Goal: Task Accomplishment & Management: Complete application form

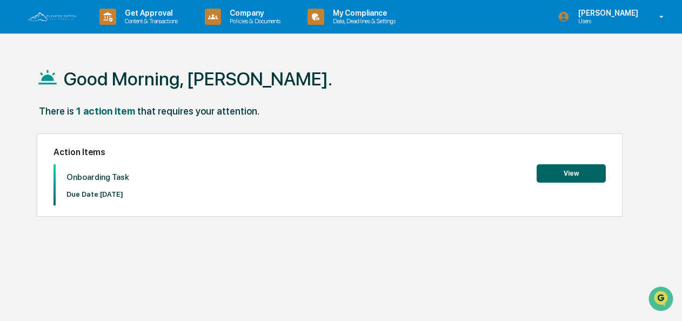
click at [572, 170] on button "View" at bounding box center [571, 173] width 69 height 18
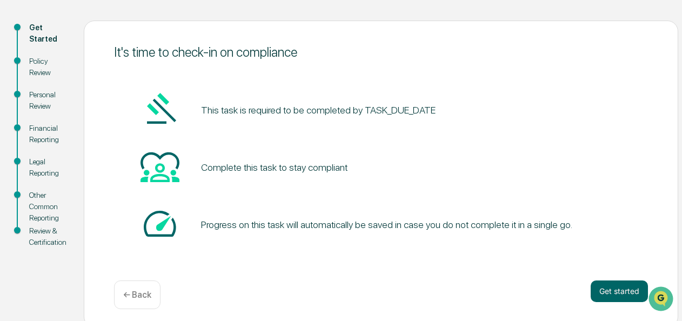
scroll to position [115, 0]
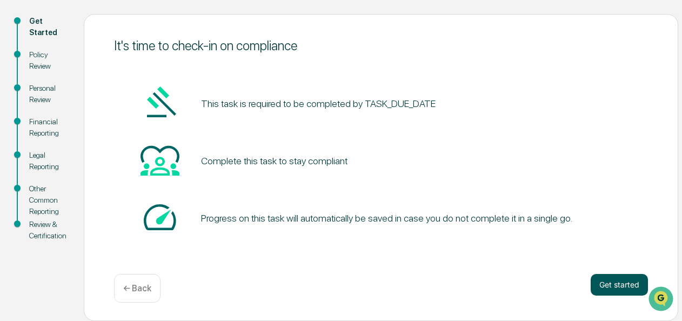
click at [625, 280] on button "Get started" at bounding box center [619, 285] width 57 height 22
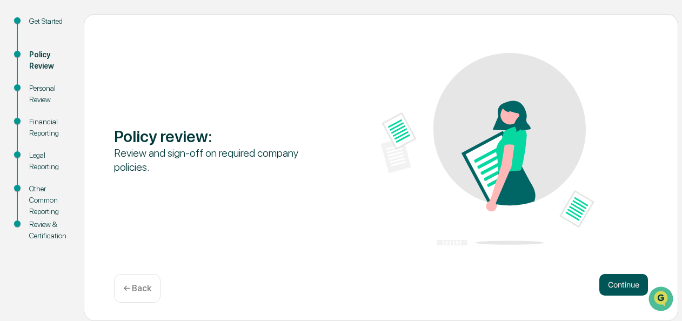
click at [624, 282] on button "Continue" at bounding box center [623, 285] width 49 height 22
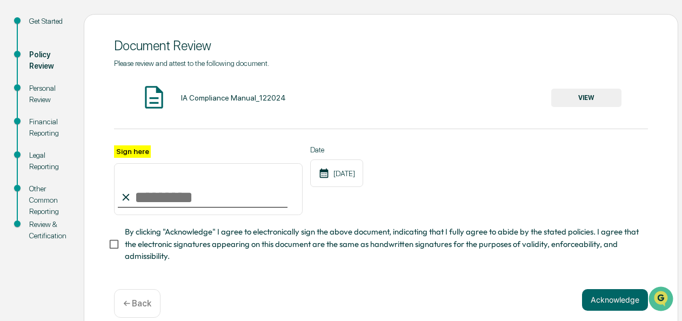
click at [583, 95] on button "VIEW" at bounding box center [586, 98] width 70 height 18
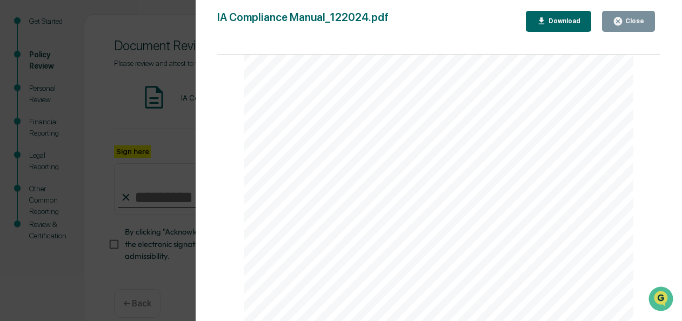
scroll to position [0, 0]
click at [637, 18] on div "Close" at bounding box center [633, 21] width 21 height 8
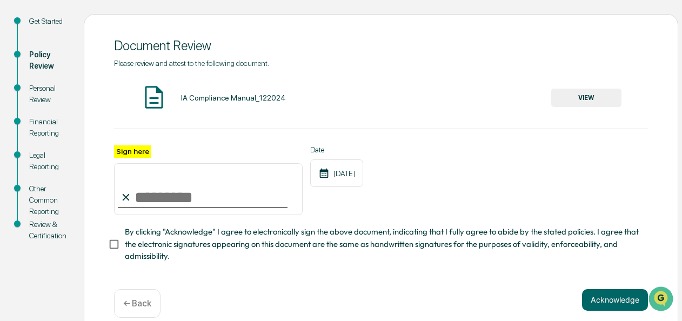
click at [138, 200] on input "Sign here" at bounding box center [208, 189] width 189 height 52
type input "**********"
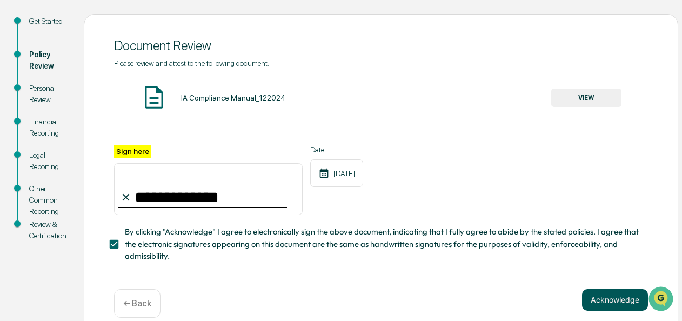
click at [611, 301] on button "Acknowledge" at bounding box center [615, 300] width 66 height 22
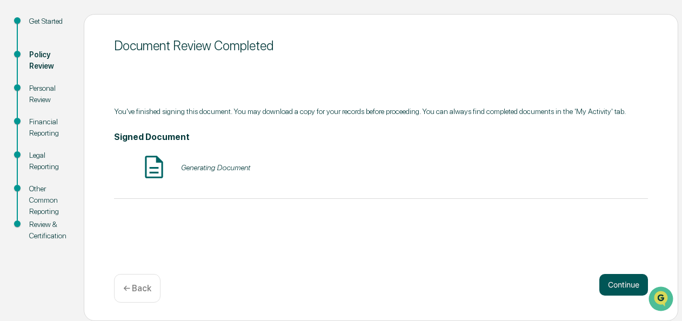
click at [625, 282] on button "Continue" at bounding box center [623, 285] width 49 height 22
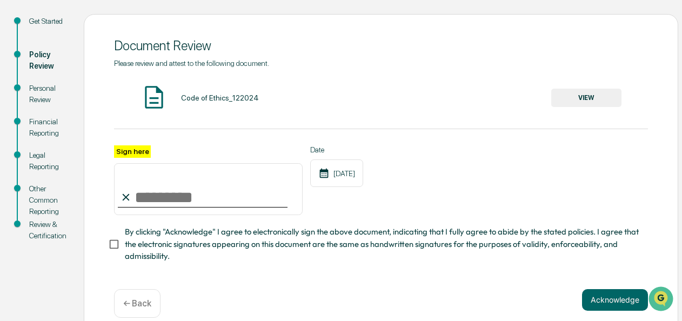
click at [587, 96] on button "VIEW" at bounding box center [586, 98] width 70 height 18
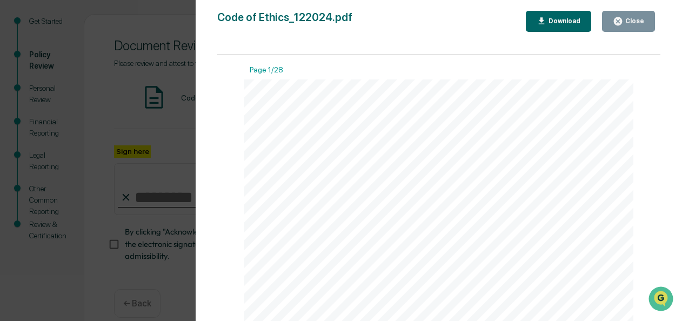
click at [636, 19] on div "Close" at bounding box center [633, 21] width 21 height 8
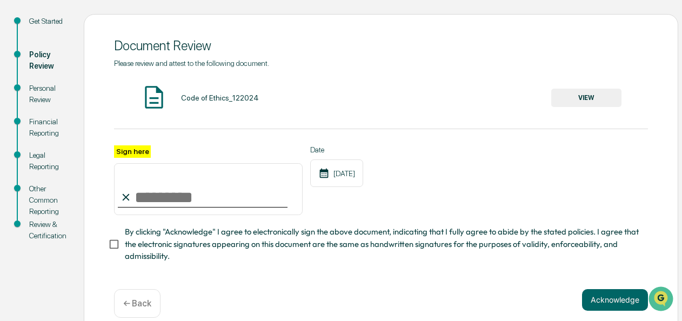
click at [137, 197] on input "Sign here" at bounding box center [208, 189] width 189 height 52
type input "**********"
click at [610, 303] on button "Acknowledge" at bounding box center [615, 300] width 66 height 22
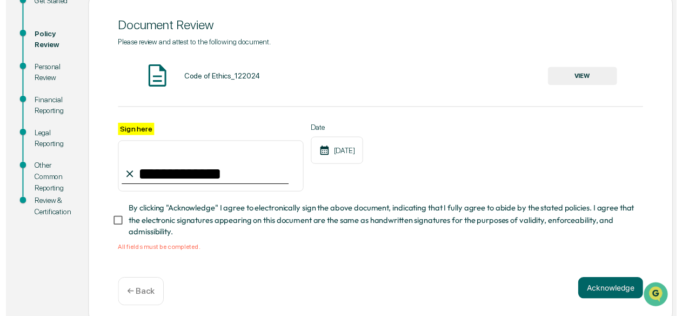
scroll to position [146, 0]
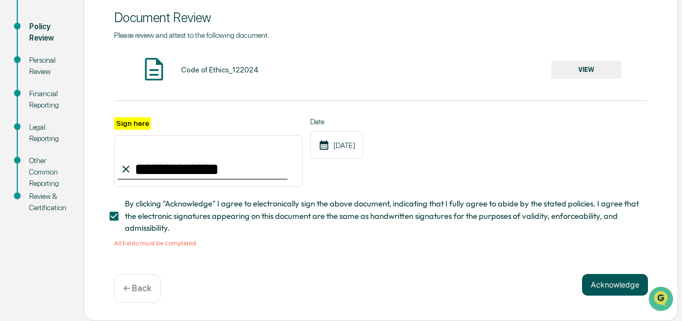
click at [614, 283] on button "Acknowledge" at bounding box center [615, 285] width 66 height 22
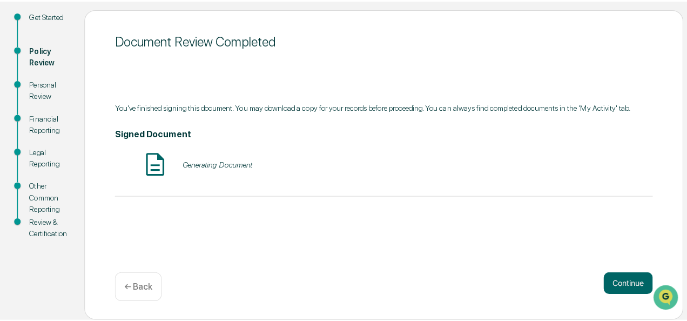
scroll to position [115, 0]
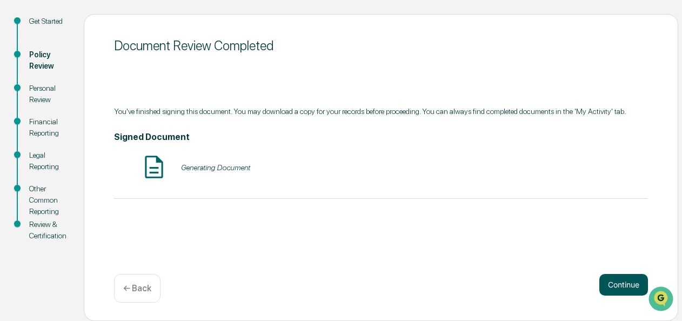
click at [624, 285] on button "Continue" at bounding box center [623, 285] width 49 height 22
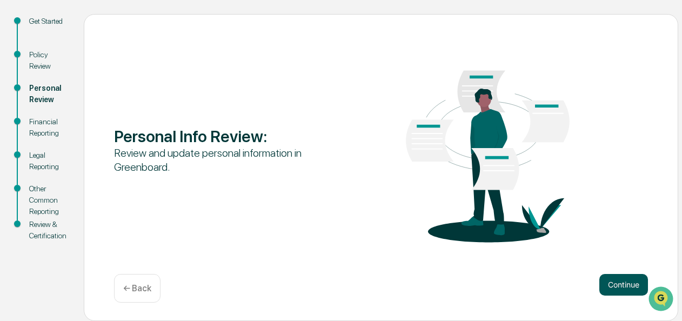
click at [624, 283] on button "Continue" at bounding box center [623, 285] width 49 height 22
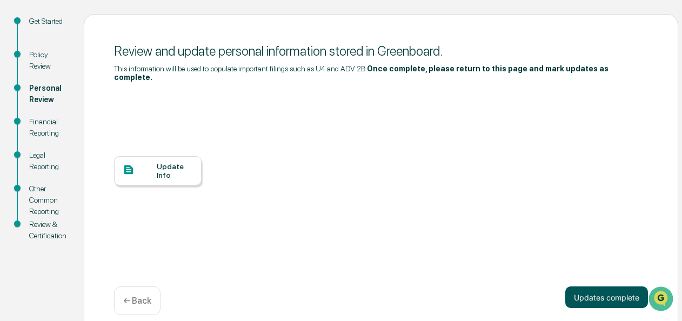
click at [618, 289] on button "Updates complete" at bounding box center [606, 297] width 83 height 22
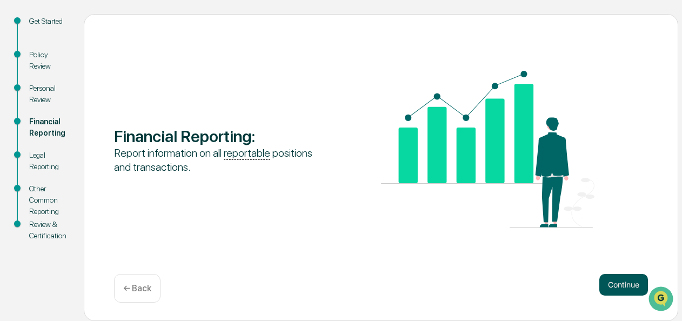
click at [620, 283] on button "Continue" at bounding box center [623, 285] width 49 height 22
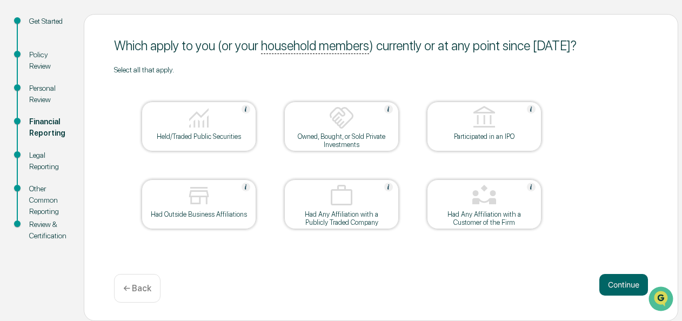
click at [199, 122] on img at bounding box center [199, 118] width 26 height 26
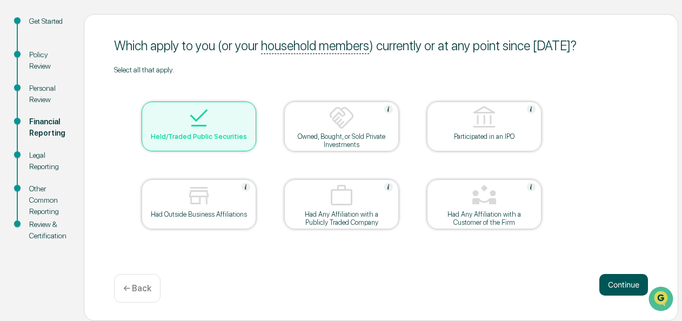
click at [622, 282] on button "Continue" at bounding box center [623, 285] width 49 height 22
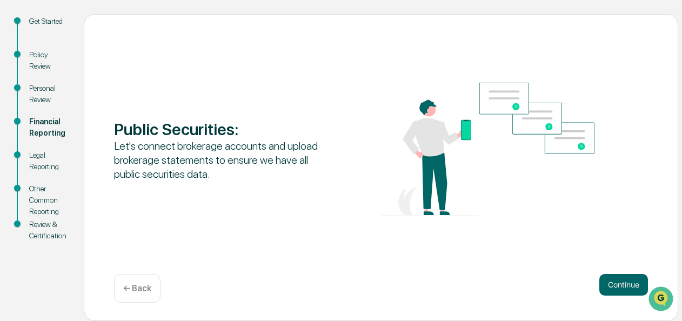
click at [622, 282] on button "Continue" at bounding box center [623, 285] width 49 height 22
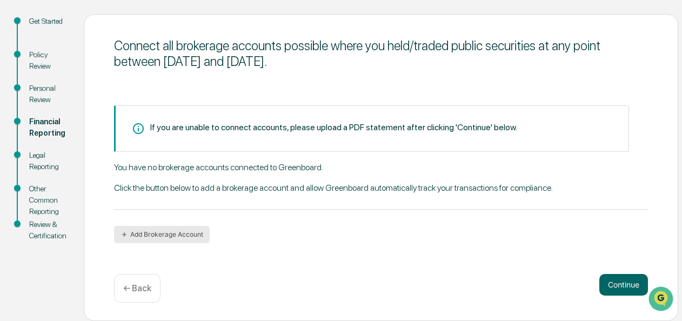
click at [157, 230] on button "Add Brokerage Account" at bounding box center [162, 234] width 96 height 17
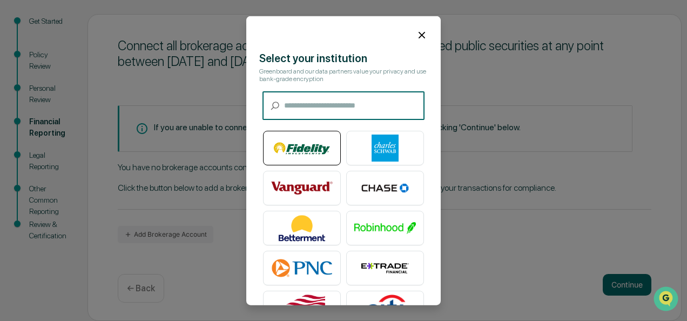
click at [297, 148] on img at bounding box center [302, 148] width 62 height 27
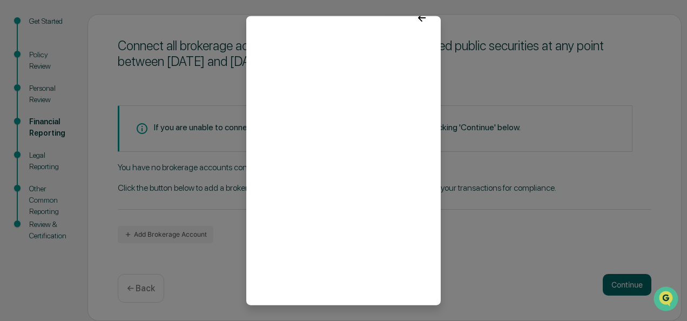
scroll to position [0, 0]
click at [417, 32] on icon at bounding box center [422, 35] width 12 height 12
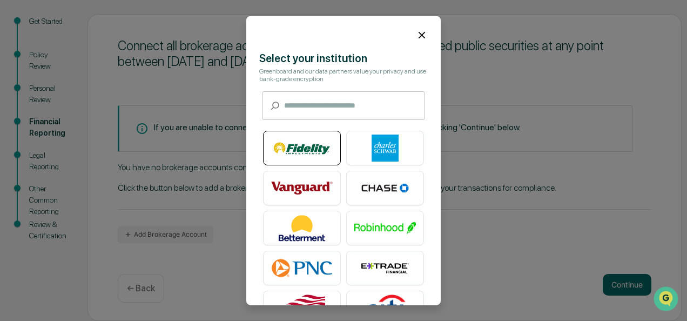
click at [296, 148] on img at bounding box center [302, 148] width 62 height 27
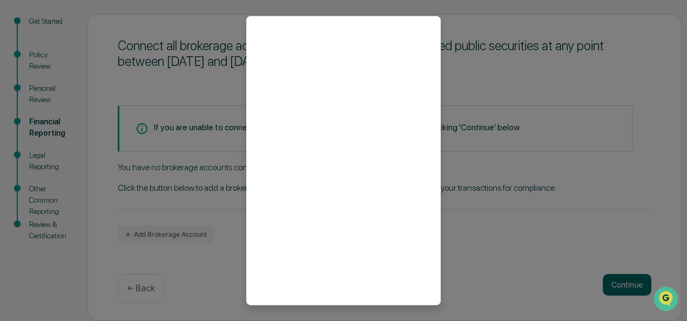
scroll to position [70, 0]
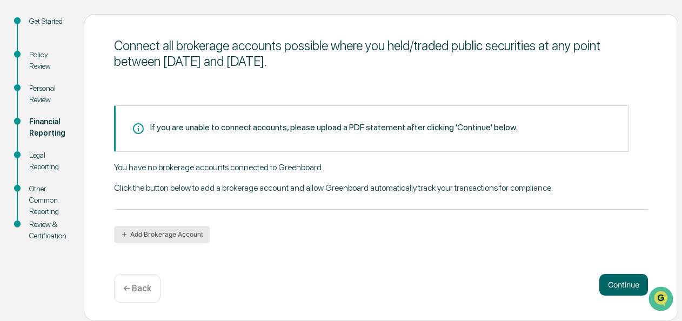
click at [186, 237] on button "Add Brokerage Account" at bounding box center [162, 234] width 96 height 17
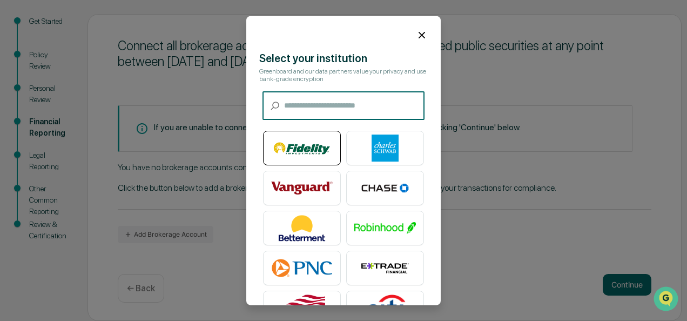
click at [273, 148] on img at bounding box center [302, 148] width 62 height 27
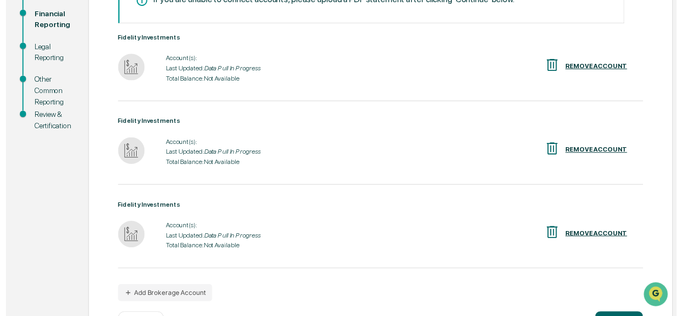
scroll to position [264, 0]
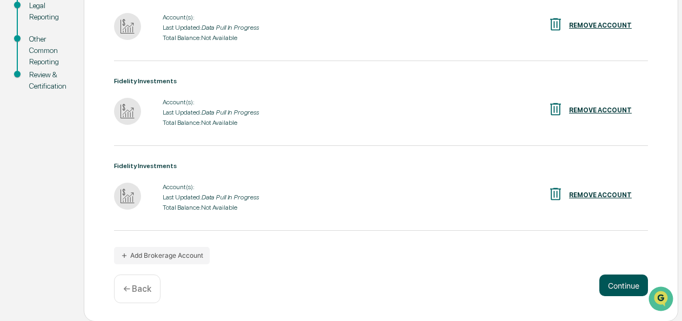
click at [609, 278] on button "Continue" at bounding box center [623, 286] width 49 height 22
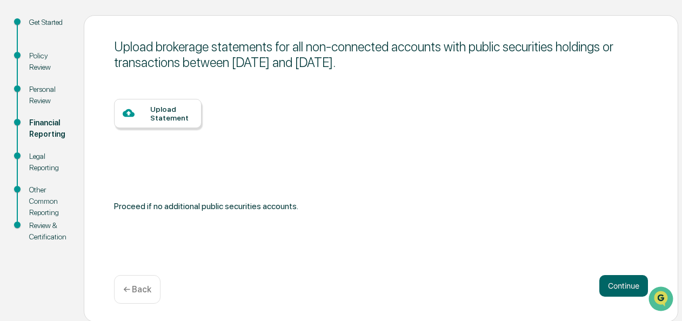
scroll to position [115, 0]
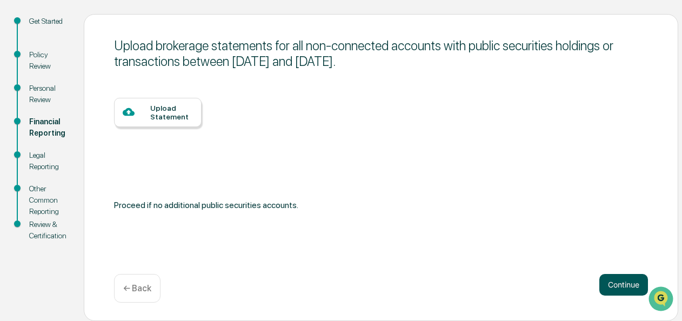
click at [607, 282] on button "Continue" at bounding box center [623, 285] width 49 height 22
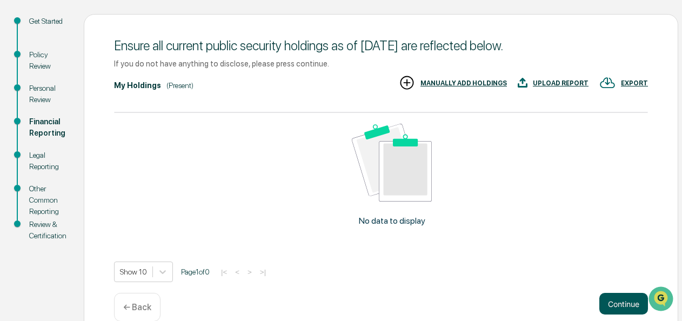
click at [607, 298] on button "Continue" at bounding box center [623, 304] width 49 height 22
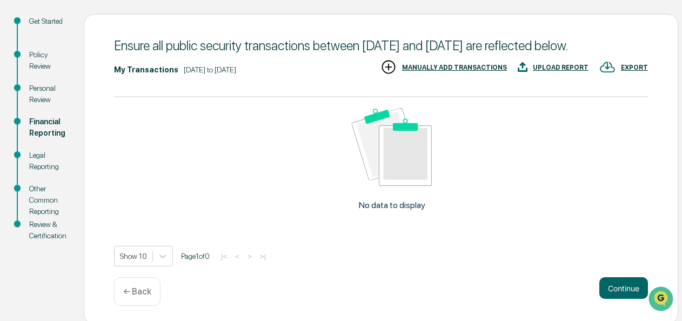
click at [607, 298] on button "Continue" at bounding box center [623, 288] width 49 height 22
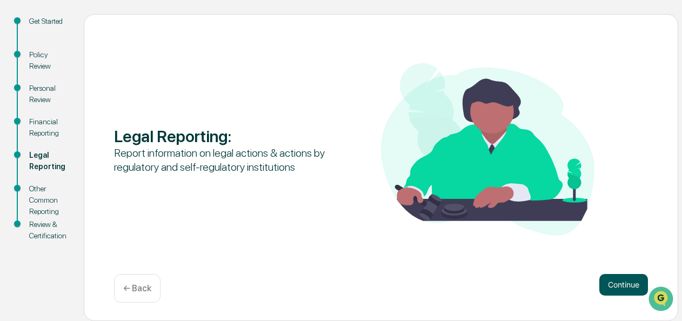
click at [605, 285] on button "Continue" at bounding box center [623, 285] width 49 height 22
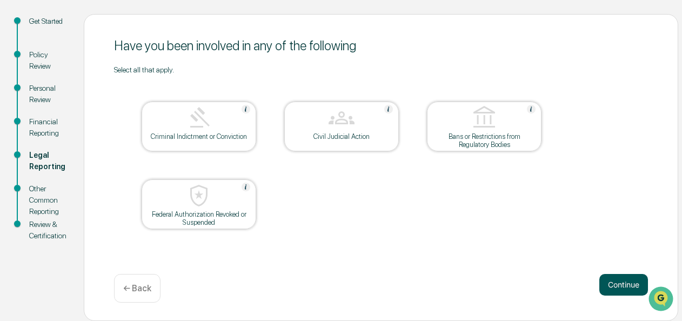
click at [604, 281] on button "Continue" at bounding box center [623, 285] width 49 height 22
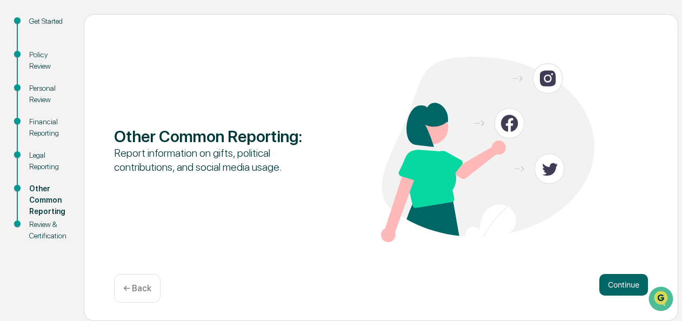
click at [604, 281] on button "Continue" at bounding box center [623, 285] width 49 height 22
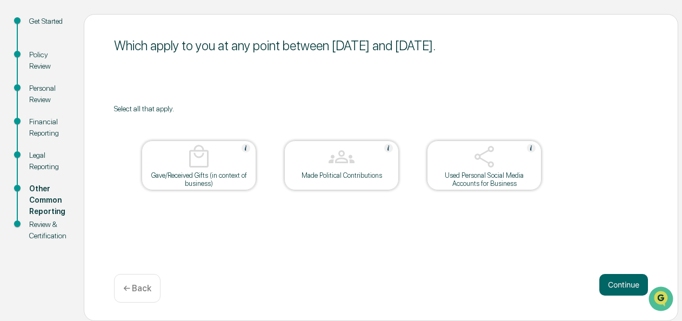
click at [507, 178] on div "Used Personal Social Media Accounts for Business" at bounding box center [484, 179] width 97 height 16
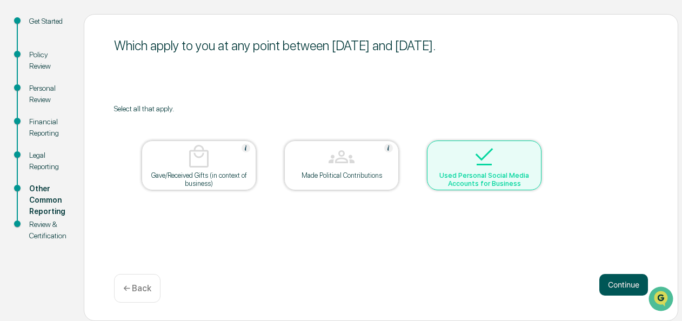
click at [622, 285] on button "Continue" at bounding box center [623, 285] width 49 height 22
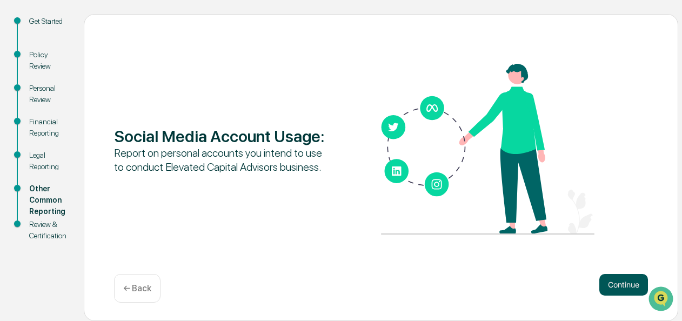
click at [604, 278] on button "Continue" at bounding box center [623, 285] width 49 height 22
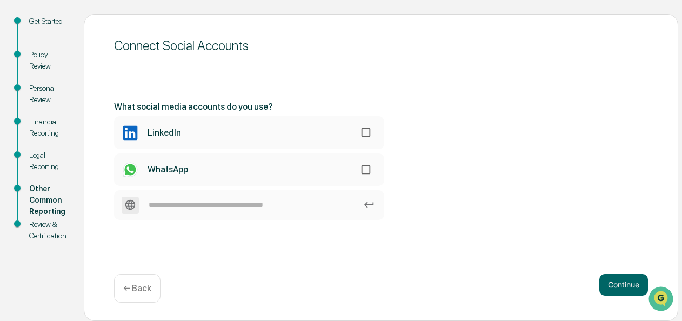
click at [355, 129] on label "LinkedIn" at bounding box center [249, 132] width 270 height 32
click at [607, 279] on button "Continue" at bounding box center [623, 285] width 49 height 22
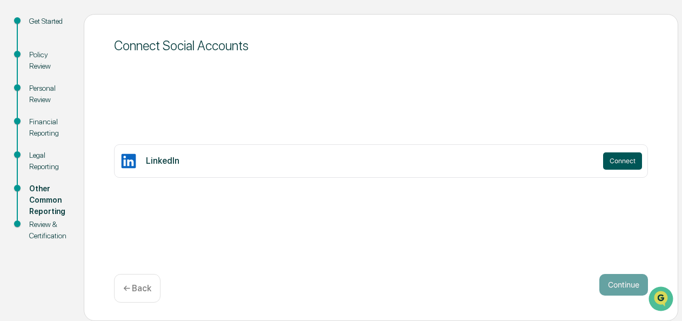
click at [610, 160] on button "Connect" at bounding box center [622, 160] width 39 height 17
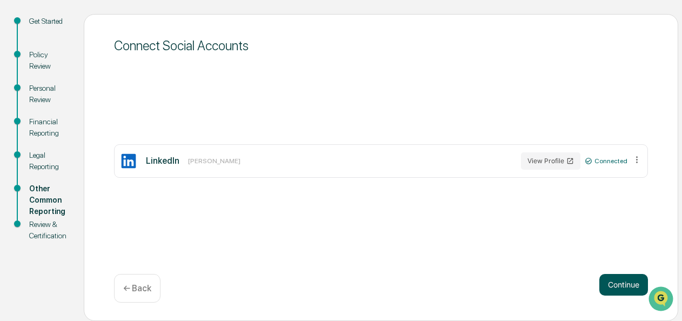
click at [626, 280] on button "Continue" at bounding box center [623, 285] width 49 height 22
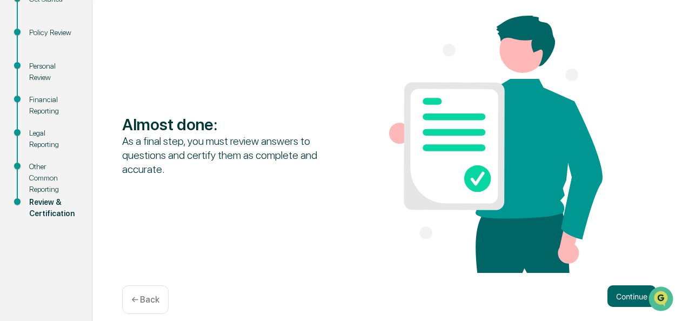
scroll to position [149, 0]
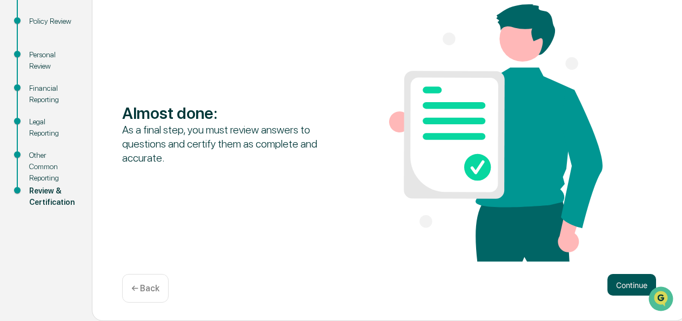
click at [630, 282] on button "Continue" at bounding box center [631, 285] width 49 height 22
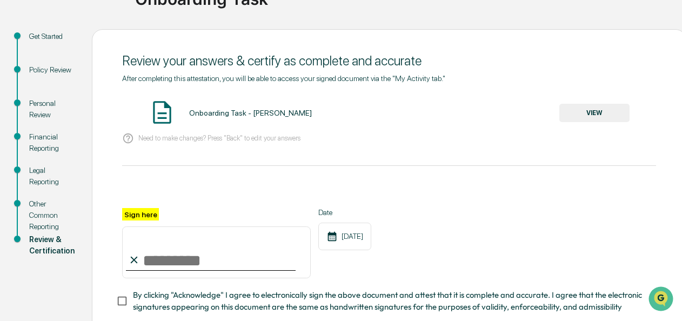
scroll to position [41, 0]
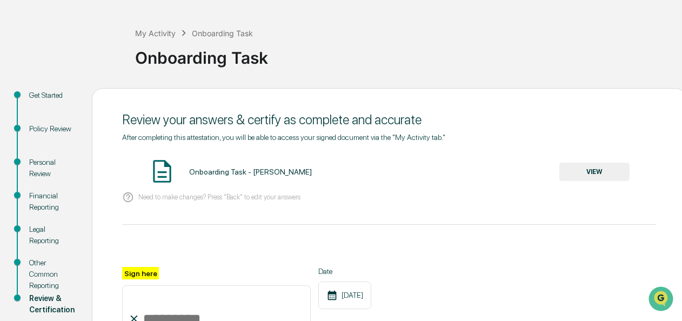
click at [592, 171] on button "VIEW" at bounding box center [594, 172] width 70 height 18
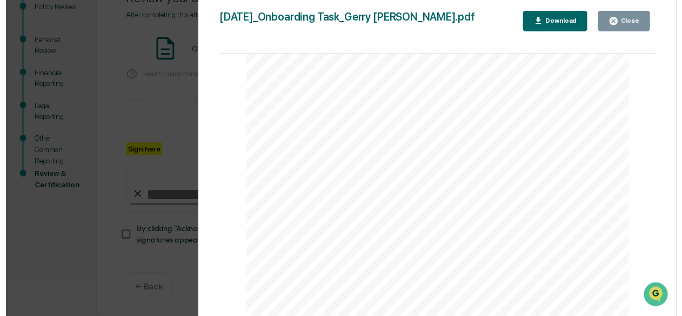
scroll to position [170, 0]
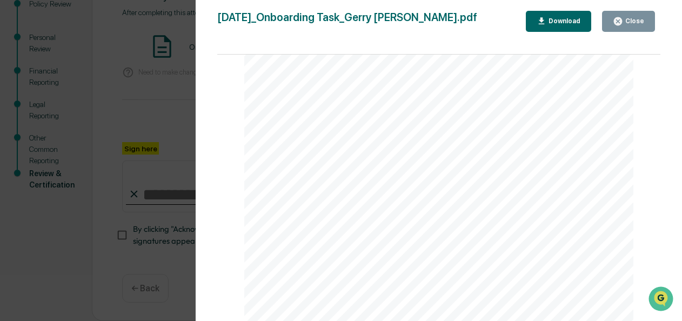
click at [627, 20] on div "Close" at bounding box center [633, 21] width 21 height 8
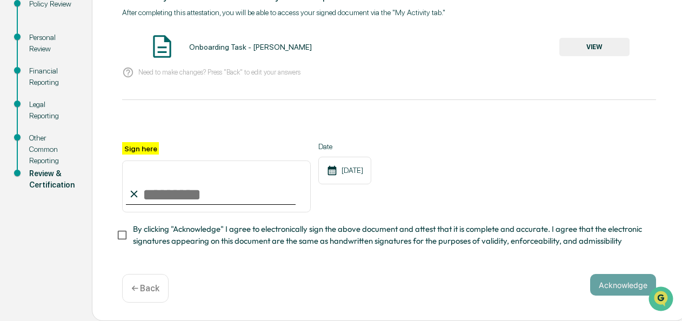
click at [142, 195] on input "Sign here" at bounding box center [216, 187] width 189 height 52
type input "**********"
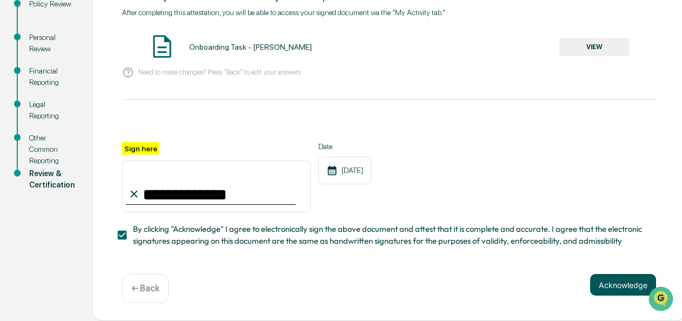
click at [623, 283] on button "Acknowledge" at bounding box center [623, 285] width 66 height 22
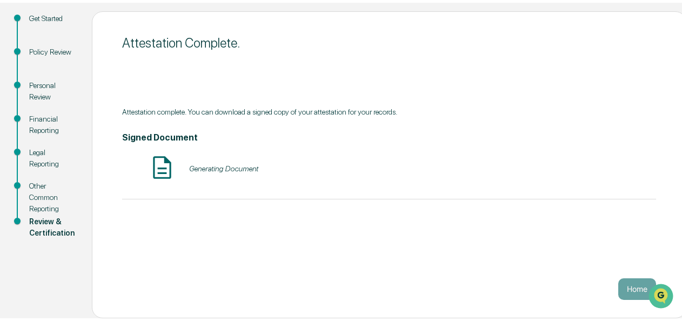
scroll to position [115, 0]
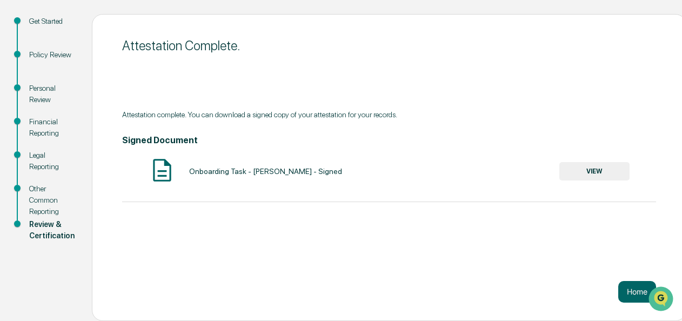
click at [593, 171] on button "VIEW" at bounding box center [594, 171] width 70 height 18
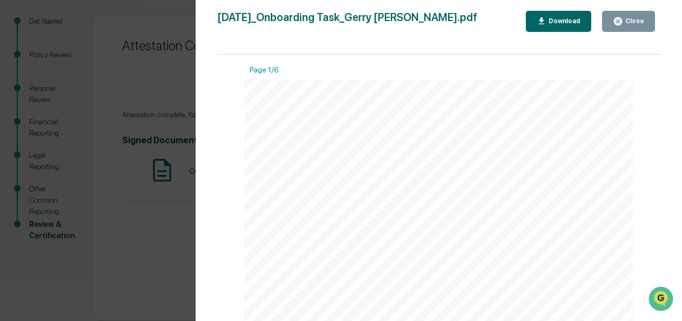
click at [636, 17] on div "Close" at bounding box center [633, 21] width 21 height 8
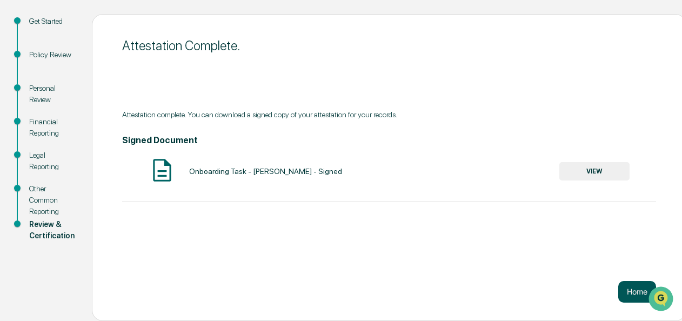
click at [639, 291] on button "Home" at bounding box center [637, 292] width 38 height 22
